Goal: Navigation & Orientation: Understand site structure

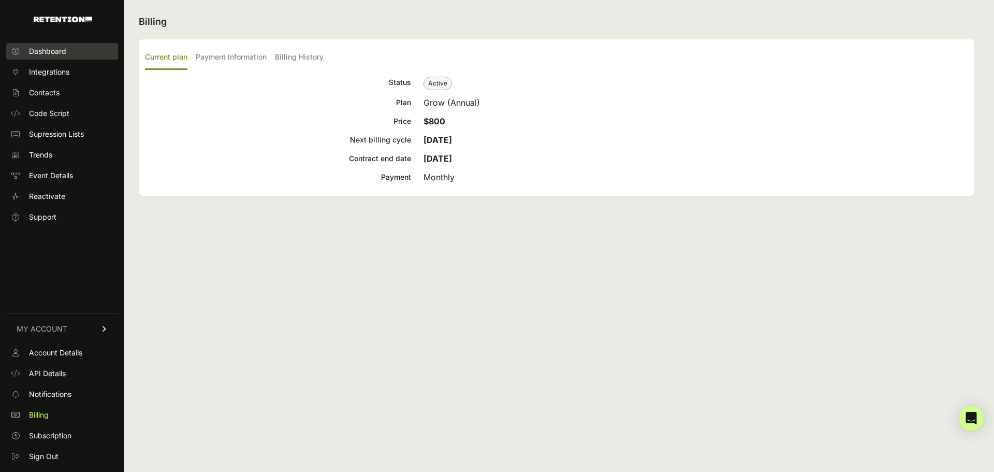
click at [60, 51] on span "Dashboard" at bounding box center [47, 51] width 37 height 10
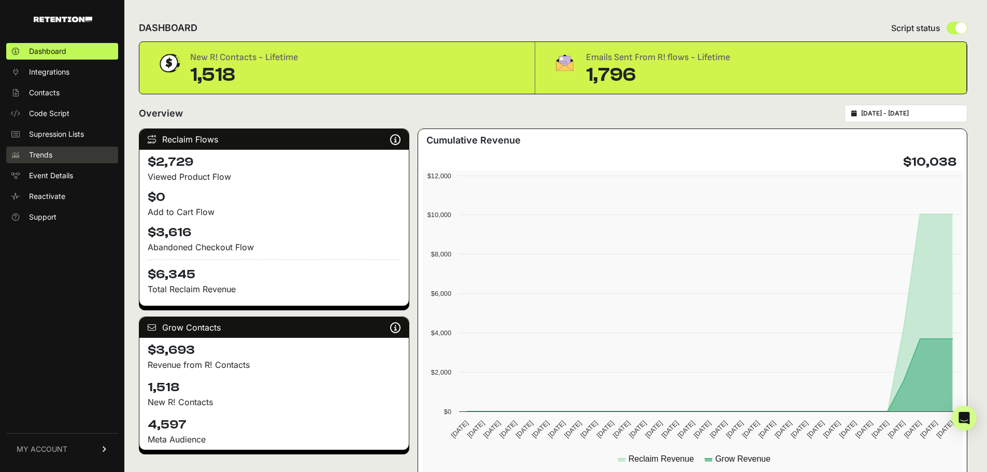
click at [37, 153] on span "Trends" at bounding box center [40, 155] width 23 height 10
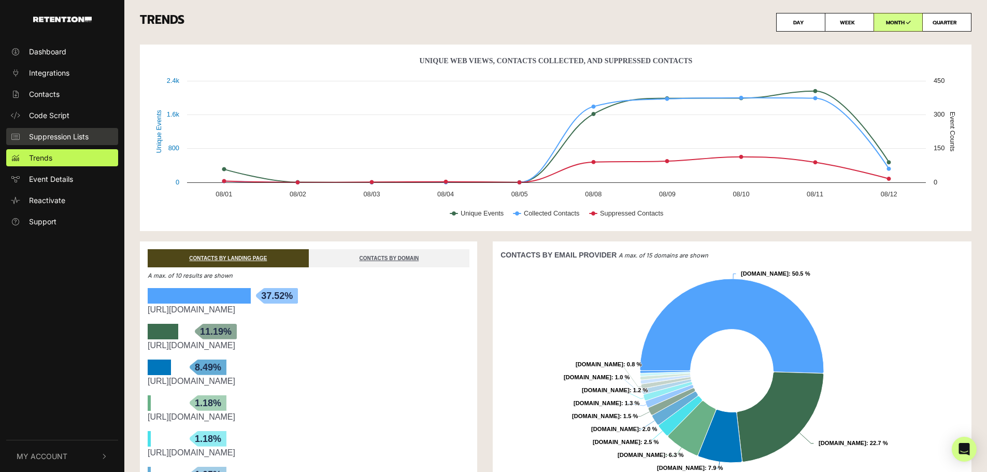
click at [68, 137] on span "Suppression Lists" at bounding box center [59, 136] width 60 height 11
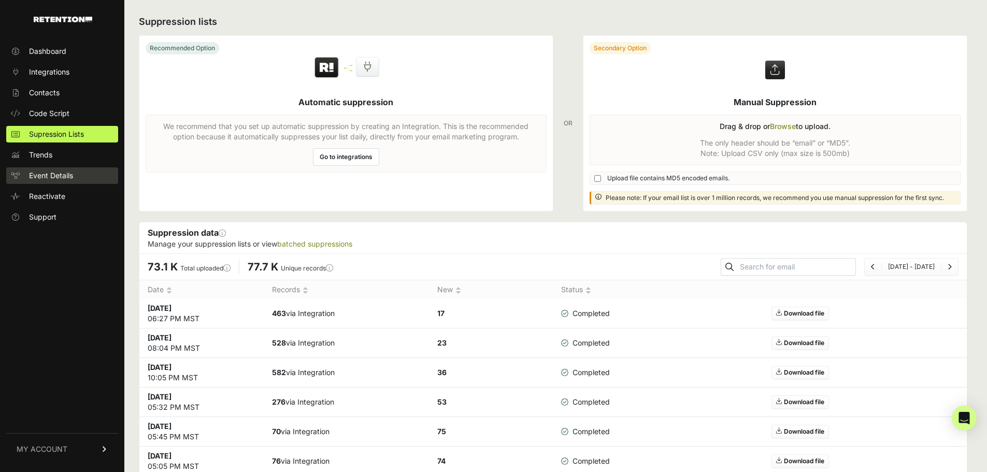
click at [67, 172] on span "Event Details" at bounding box center [51, 175] width 44 height 10
click at [61, 173] on span "Event Details" at bounding box center [51, 175] width 44 height 10
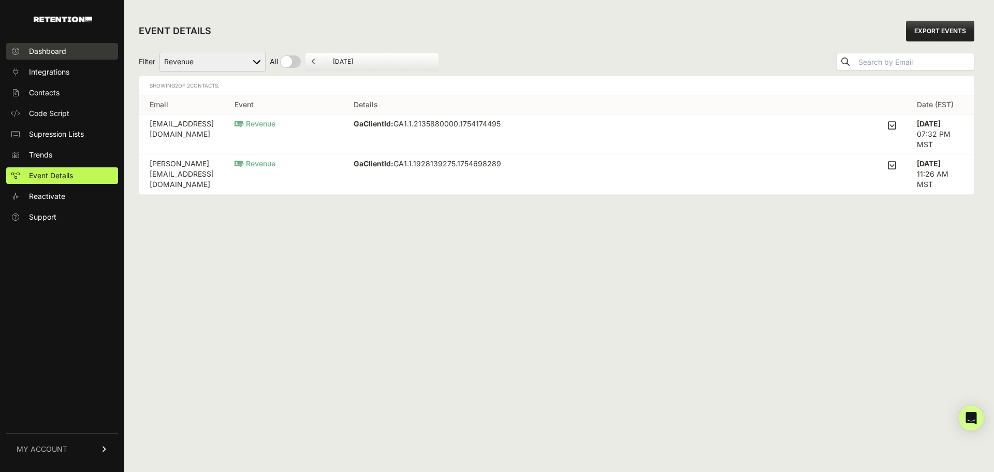
click at [56, 49] on span "Dashboard" at bounding box center [47, 51] width 37 height 10
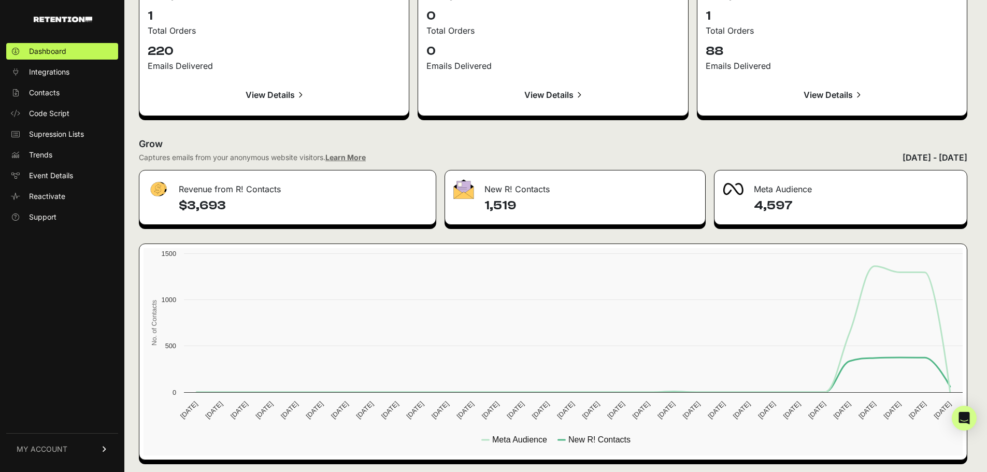
scroll to position [1103, 0]
